Goal: Information Seeking & Learning: Learn about a topic

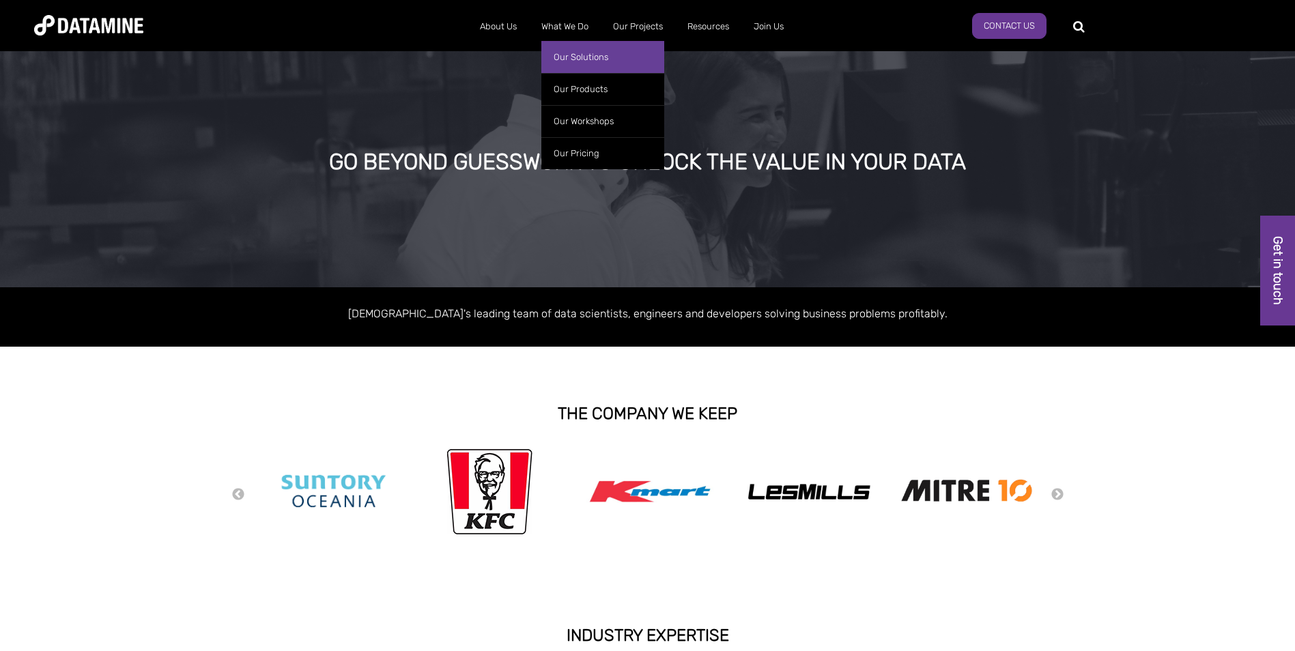
click at [587, 55] on link "Our Solutions" at bounding box center [602, 57] width 123 height 32
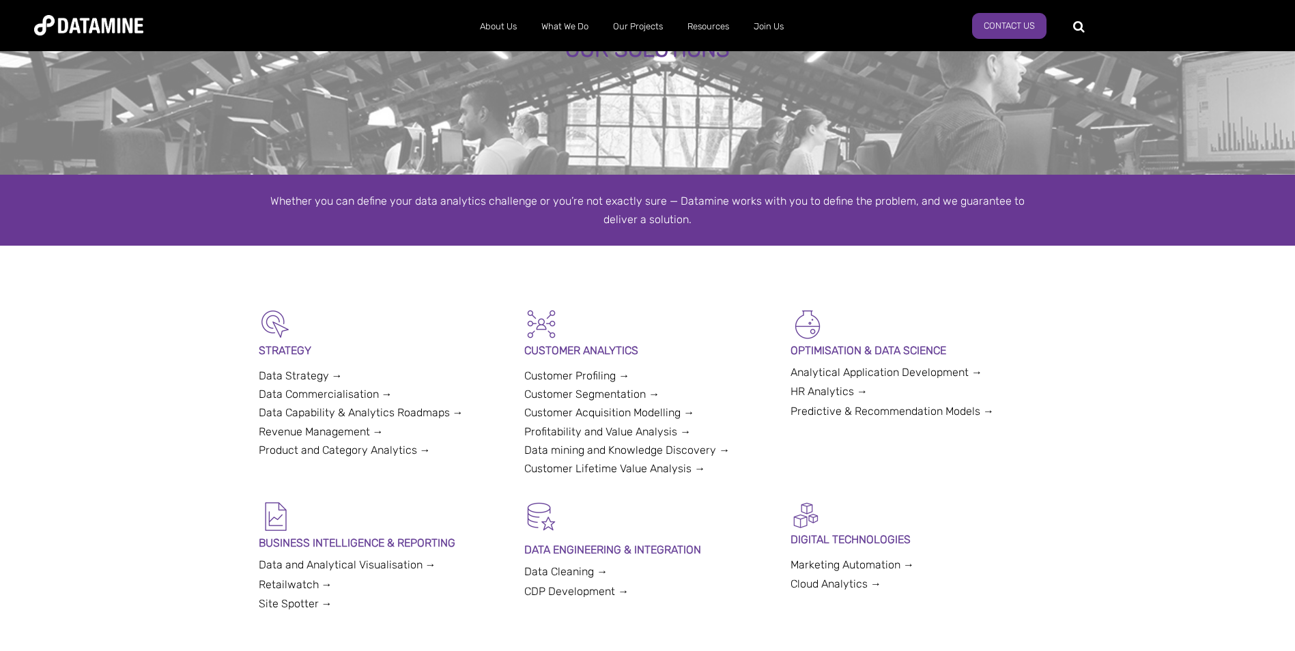
scroll to position [137, 0]
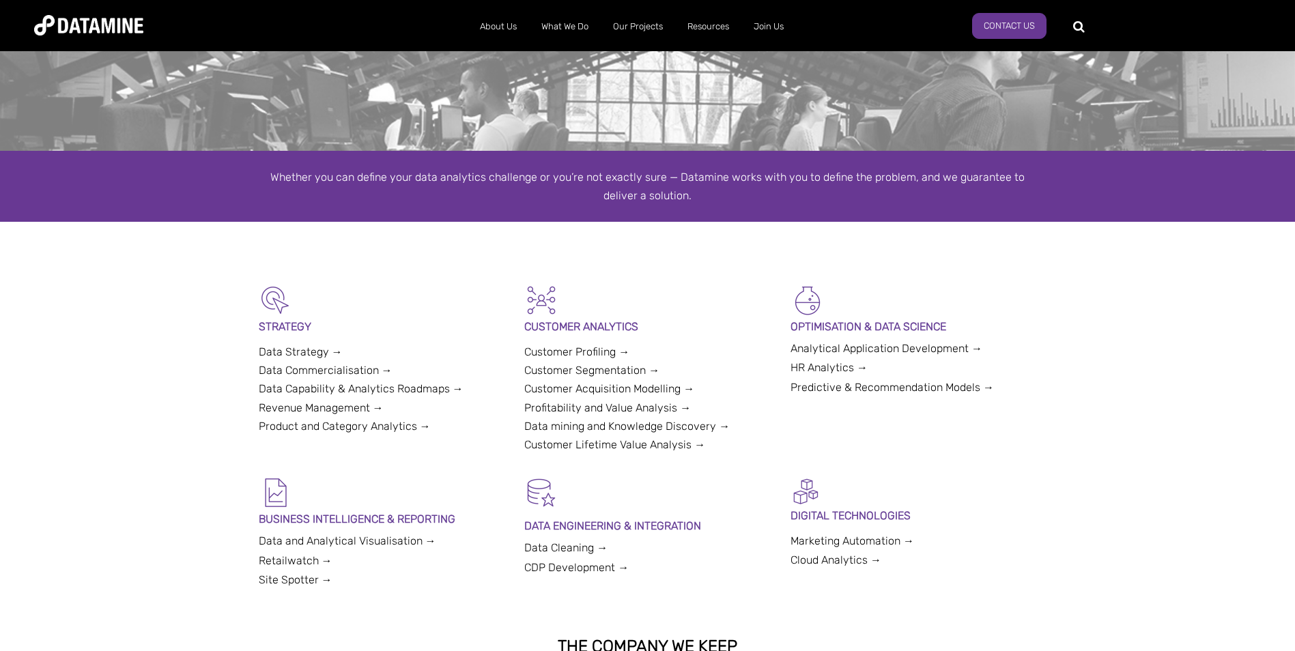
click at [311, 352] on link "Data Strategy →" at bounding box center [301, 352] width 84 height 13
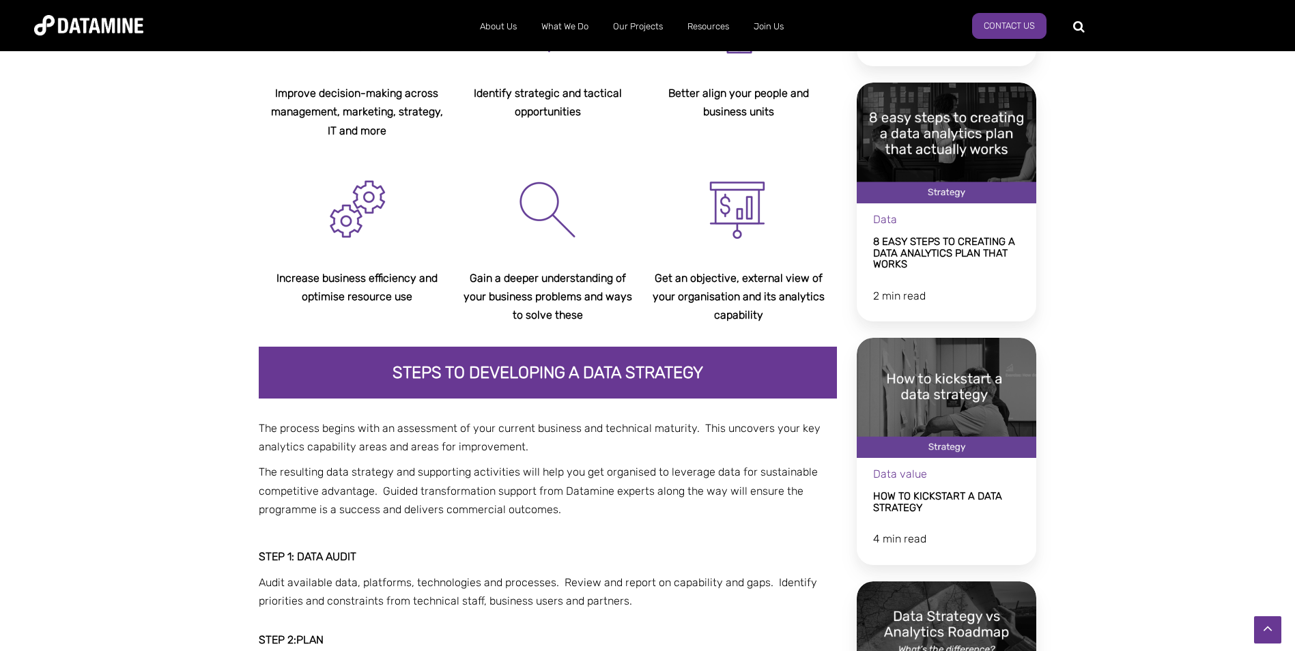
scroll to position [410, 0]
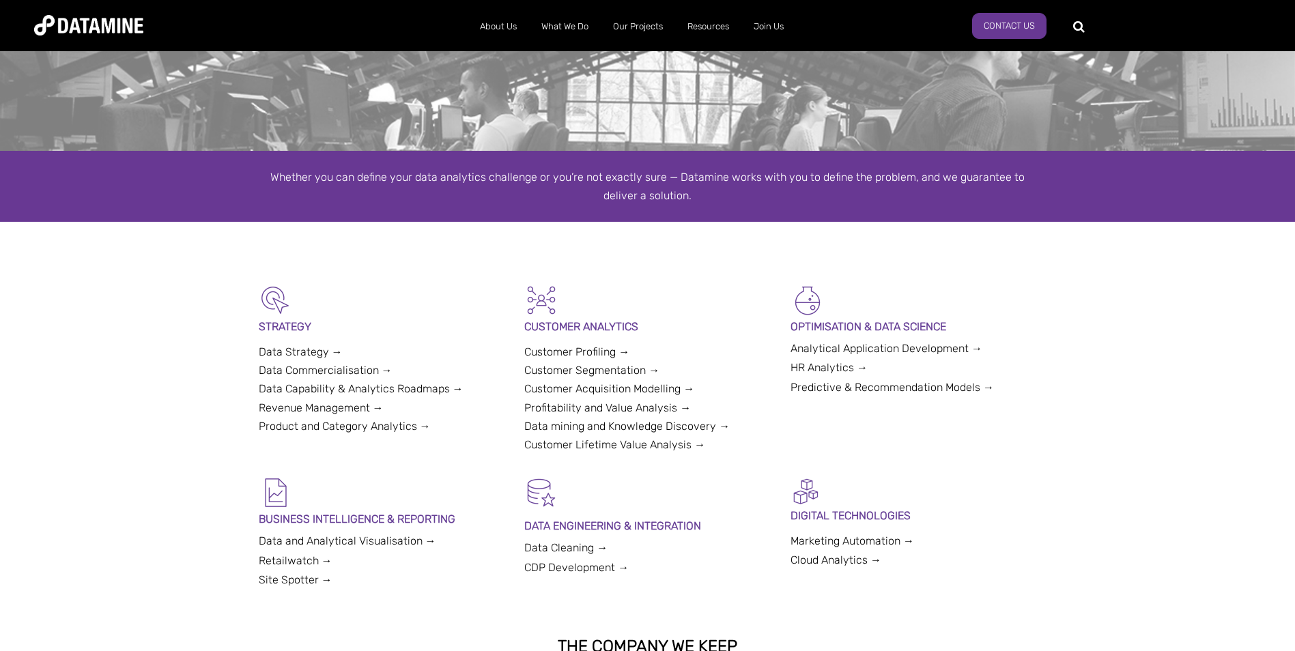
click at [591, 551] on link "Data Cleaning →" at bounding box center [565, 547] width 83 height 13
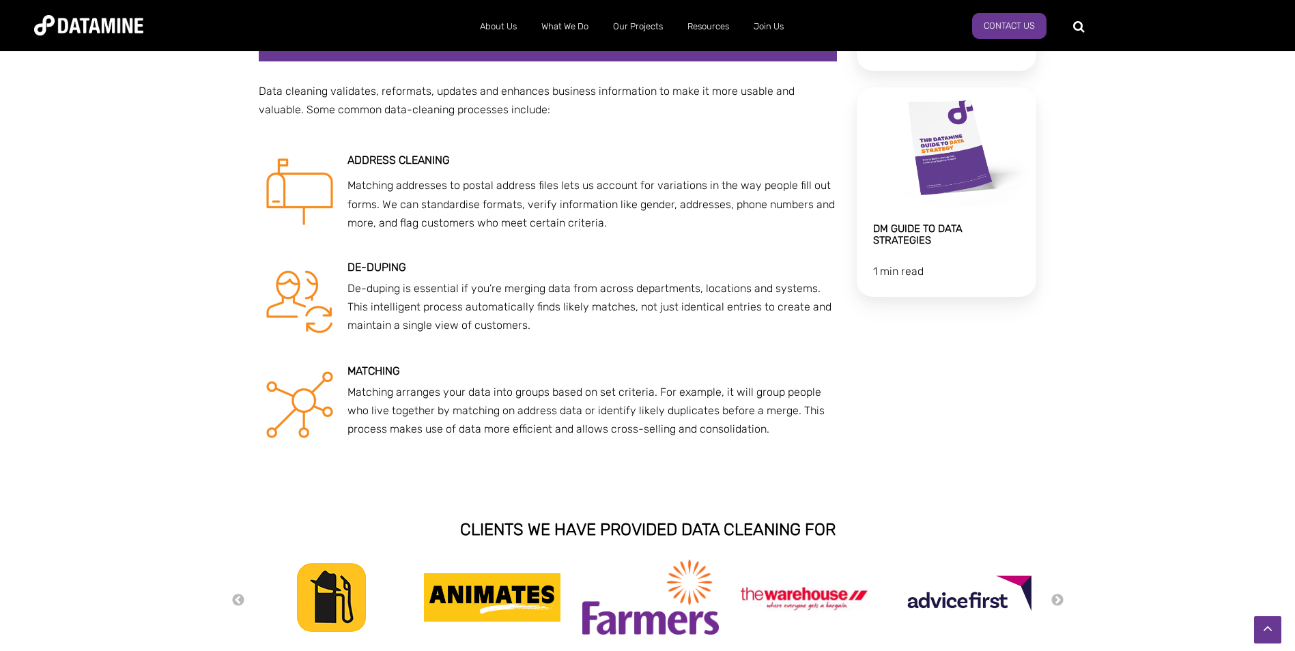
scroll to position [751, 0]
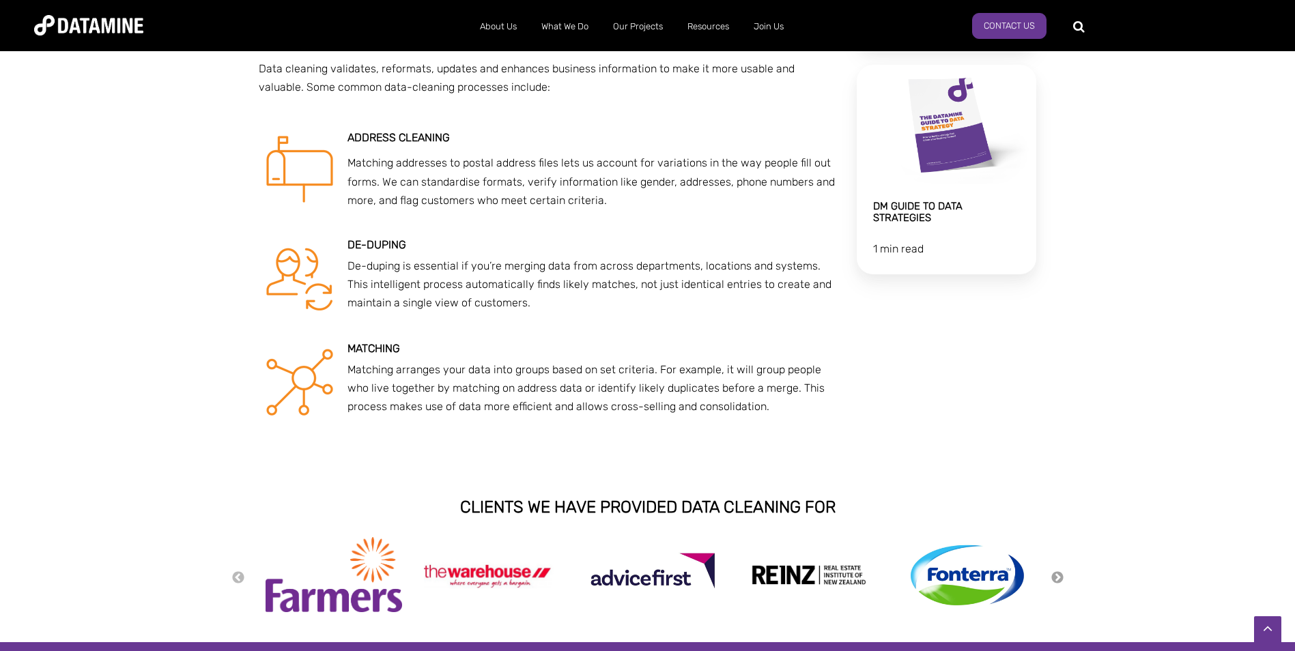
click at [1054, 579] on button "Next" at bounding box center [1058, 578] width 14 height 15
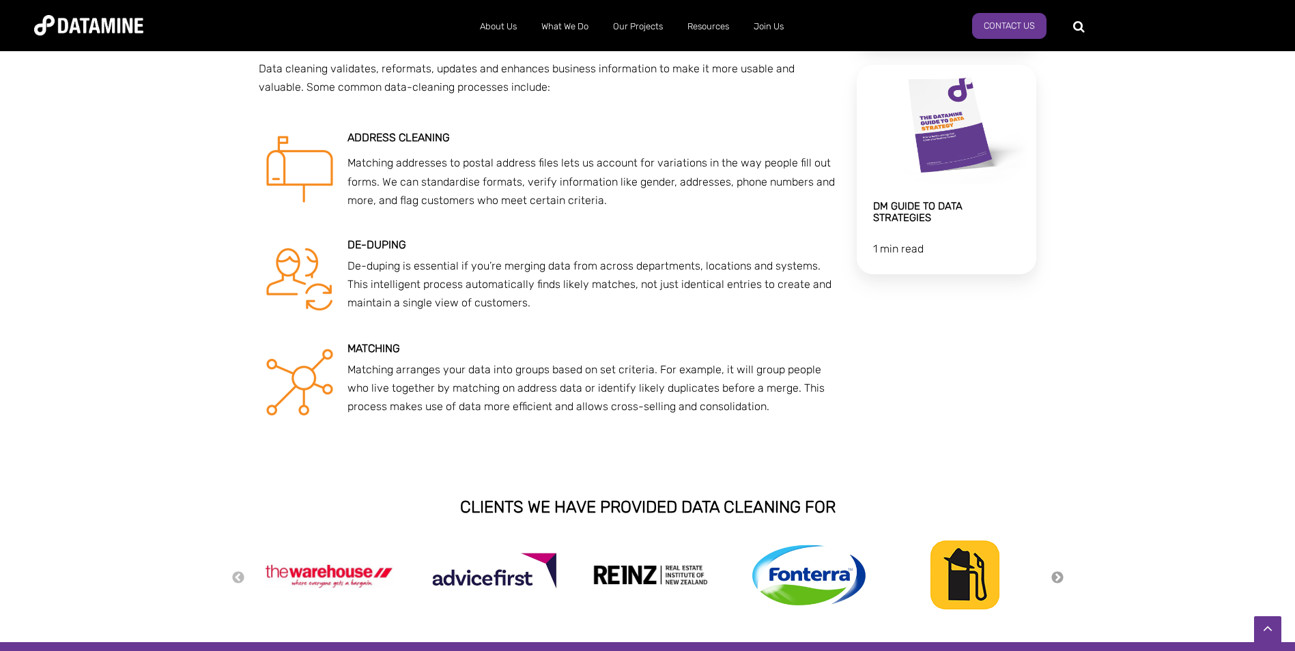
click at [1054, 579] on button "Next" at bounding box center [1058, 578] width 14 height 15
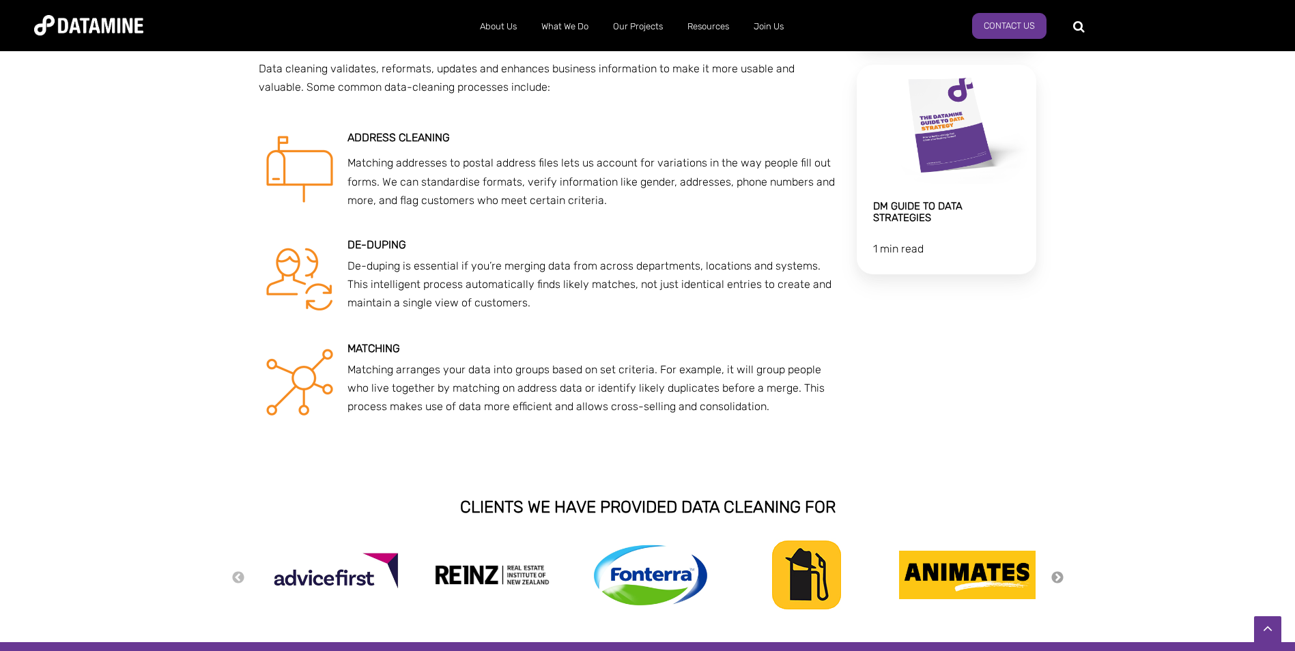
click at [1054, 579] on button "Next" at bounding box center [1058, 578] width 14 height 15
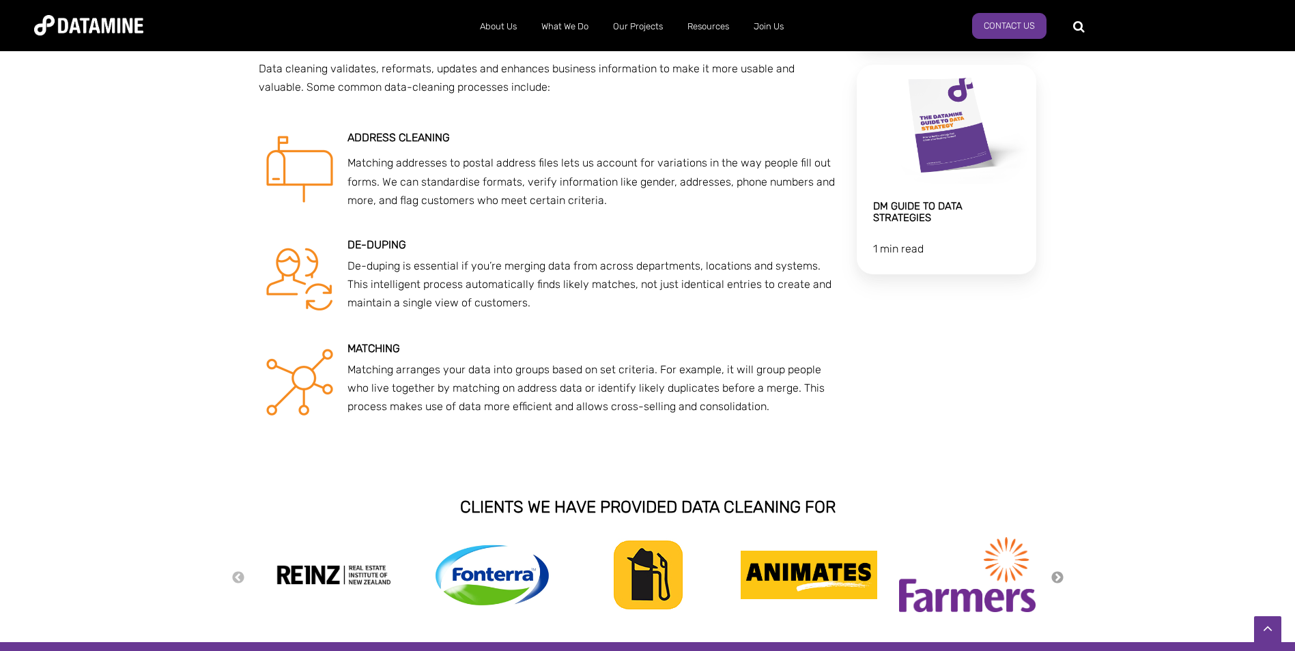
click at [1054, 579] on button "Next" at bounding box center [1058, 578] width 14 height 15
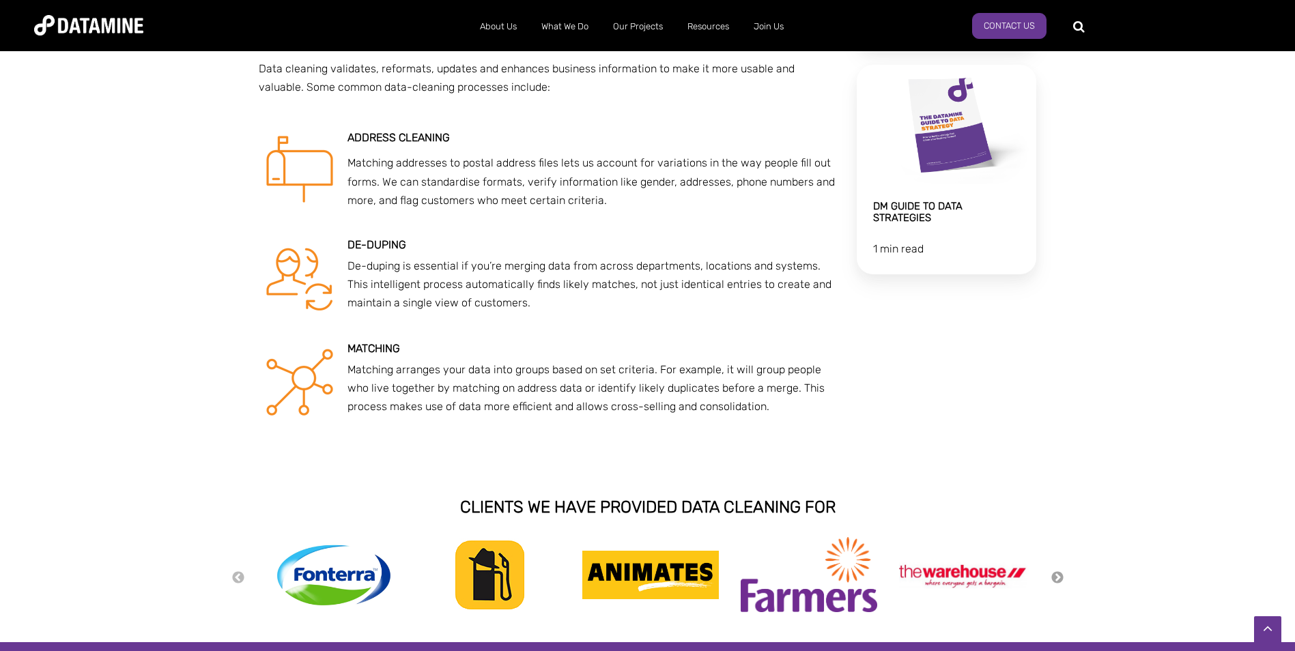
click at [1054, 579] on button "Next" at bounding box center [1058, 578] width 14 height 15
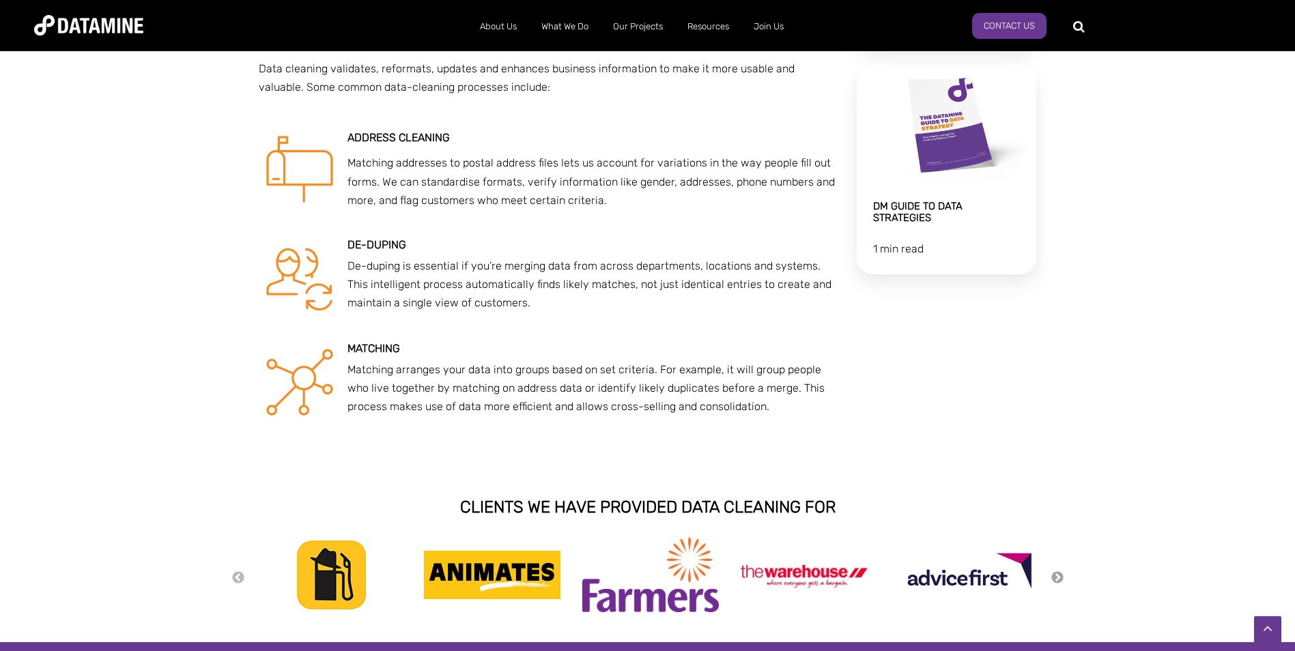
click at [1054, 579] on button "Next" at bounding box center [1058, 578] width 14 height 15
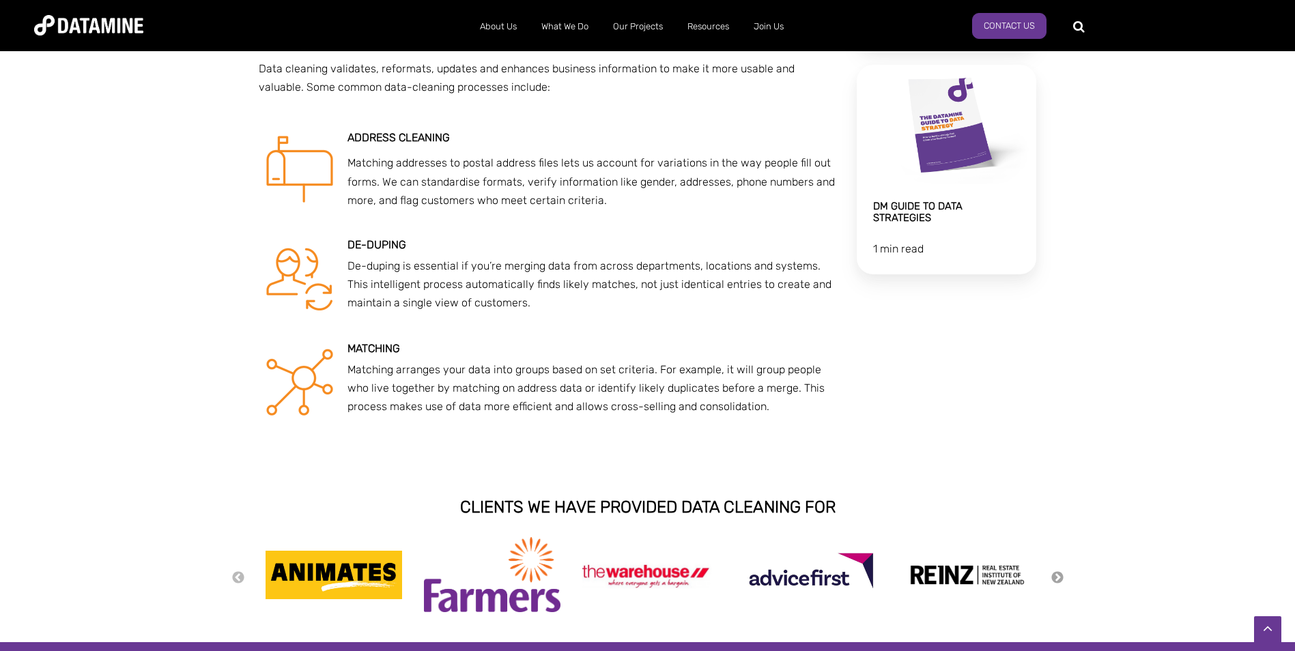
click at [1054, 579] on button "Next" at bounding box center [1058, 578] width 14 height 15
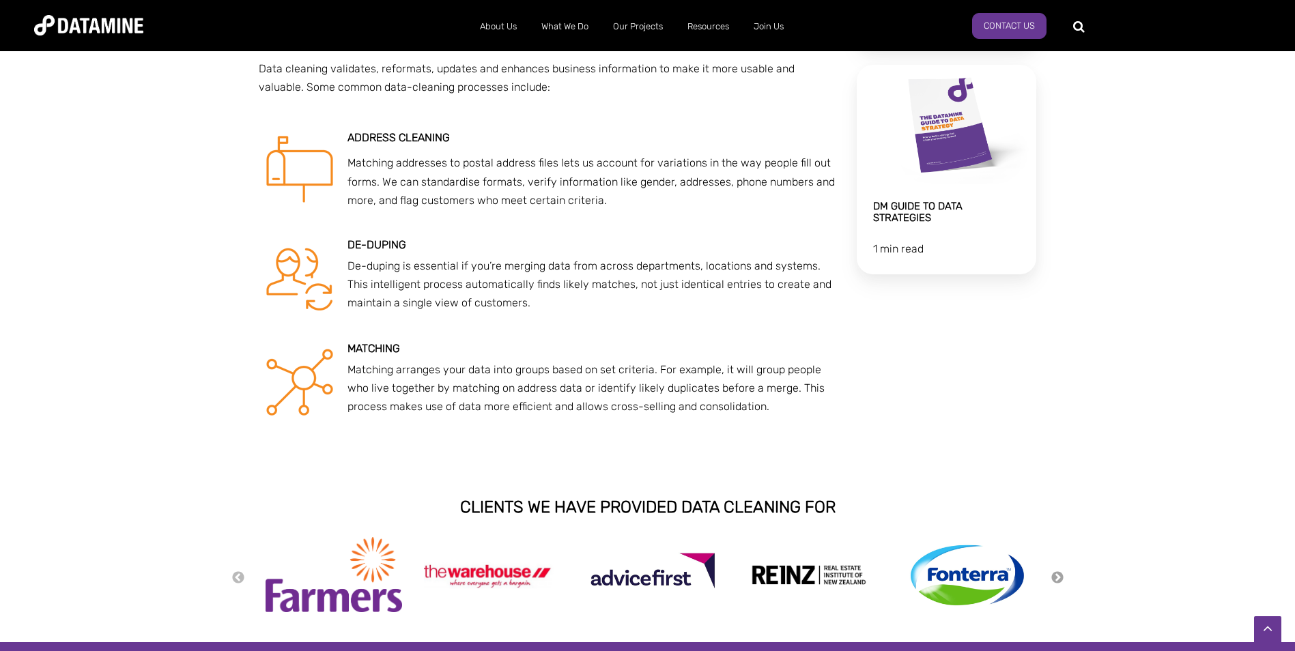
click at [1054, 579] on button "Next" at bounding box center [1058, 578] width 14 height 15
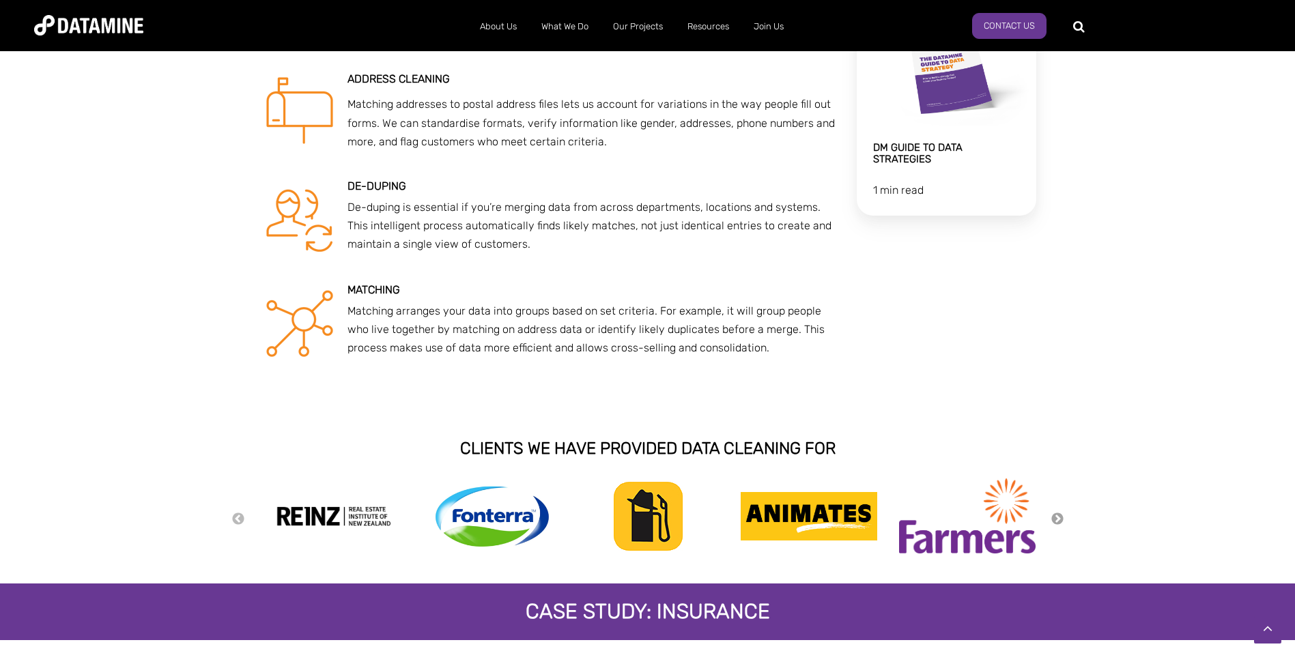
scroll to position [819, 0]
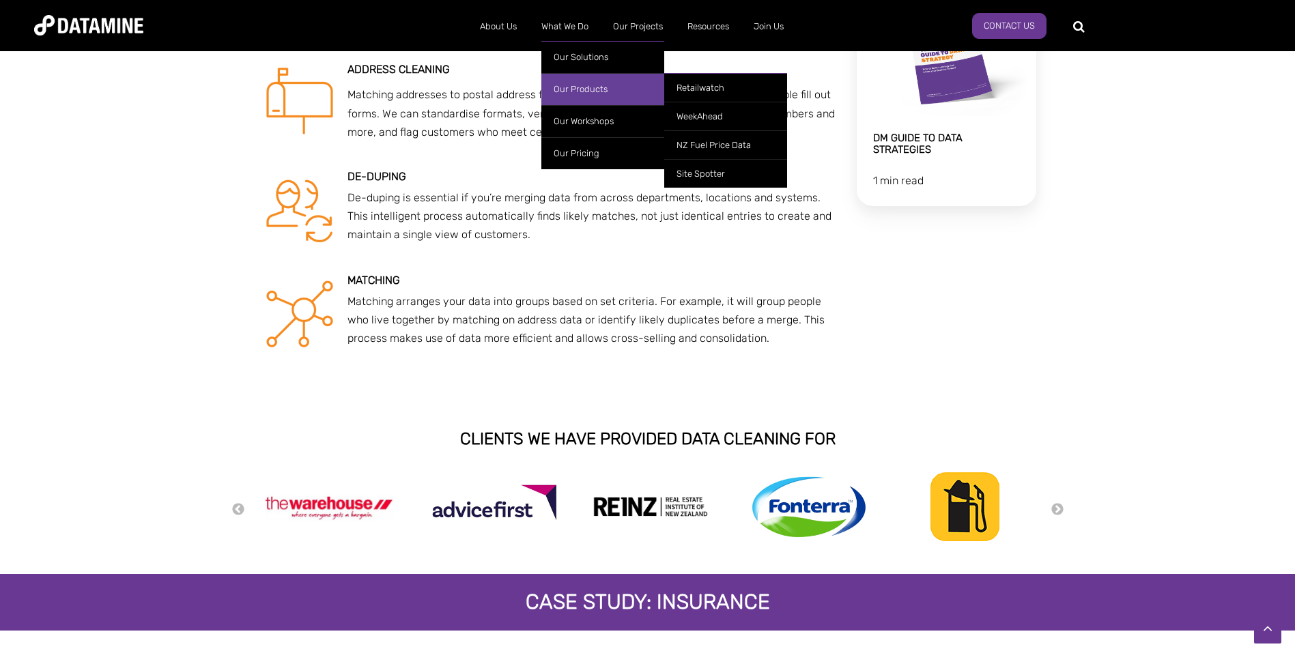
click at [580, 86] on link "Our Products" at bounding box center [602, 89] width 123 height 32
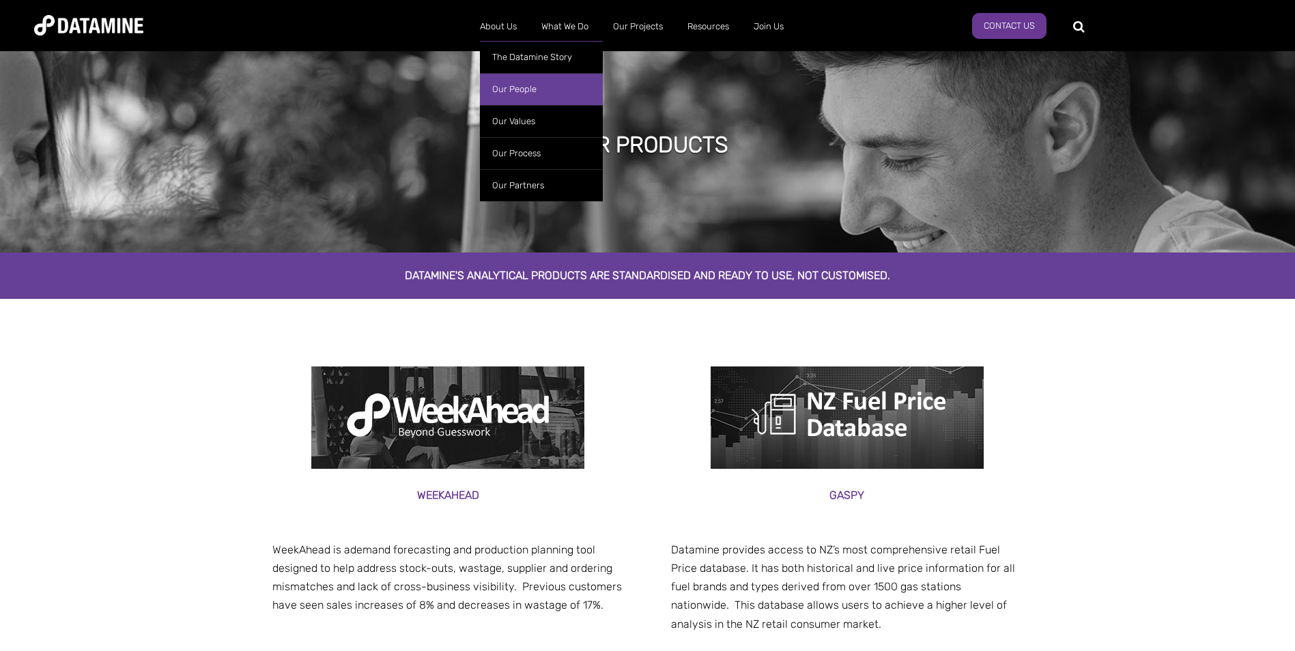
click at [533, 100] on link "Our People" at bounding box center [541, 89] width 123 height 32
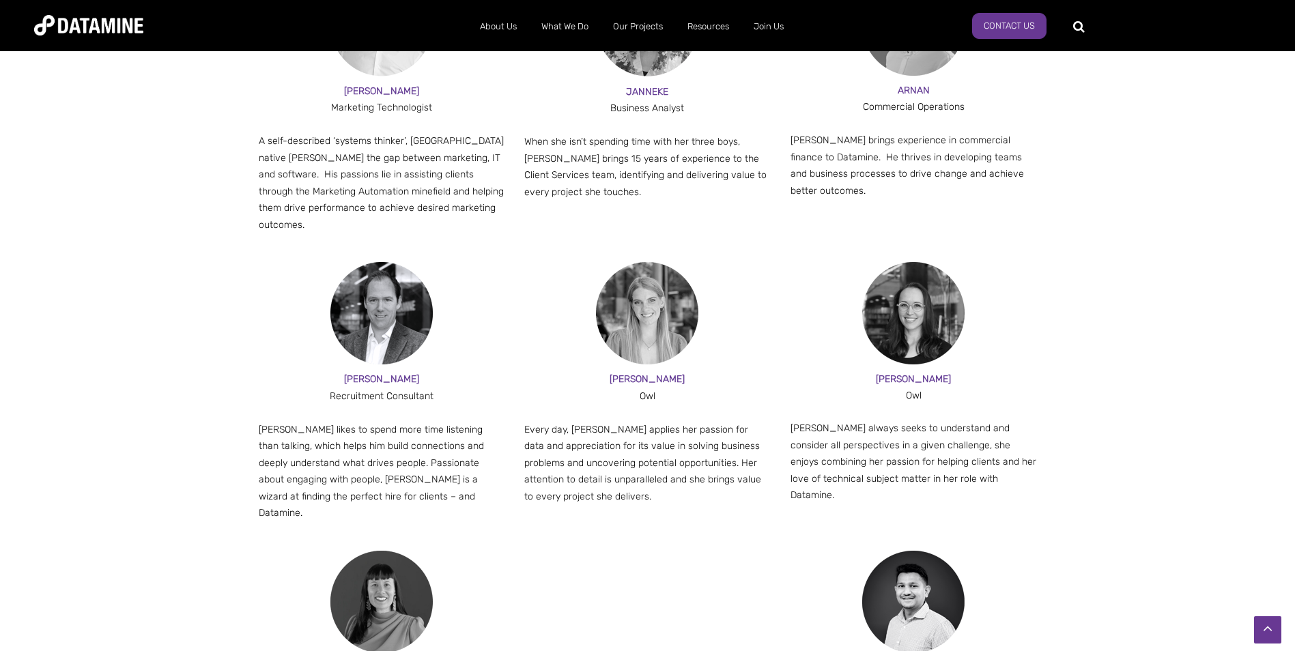
scroll to position [1434, 0]
